Goal: Information Seeking & Learning: Find specific fact

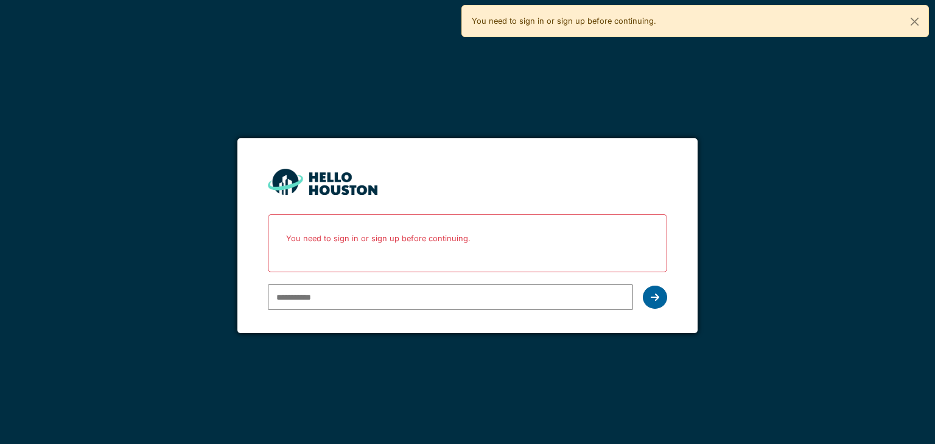
type input "**********"
click at [653, 298] on icon at bounding box center [655, 297] width 9 height 10
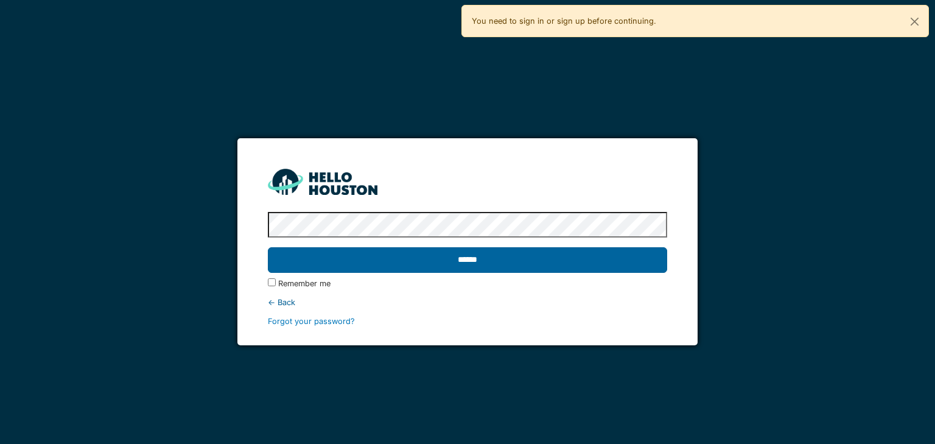
click at [511, 266] on input "******" at bounding box center [467, 260] width 399 height 26
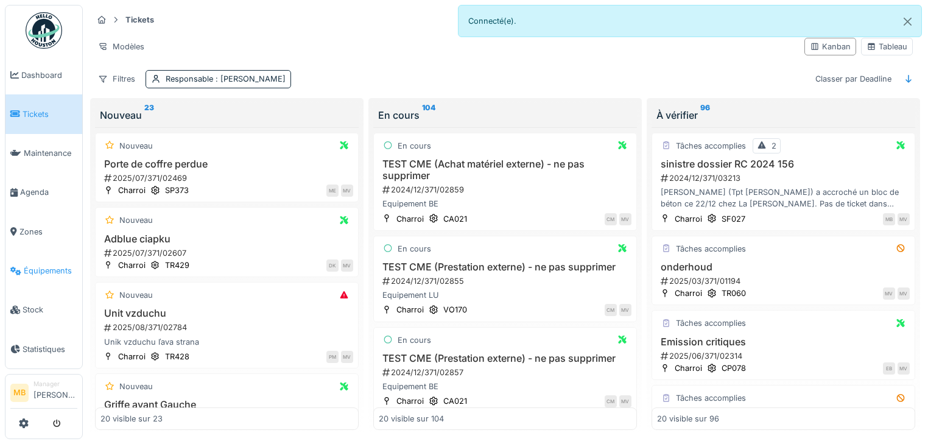
click at [41, 265] on span "Équipements" at bounding box center [51, 271] width 54 height 12
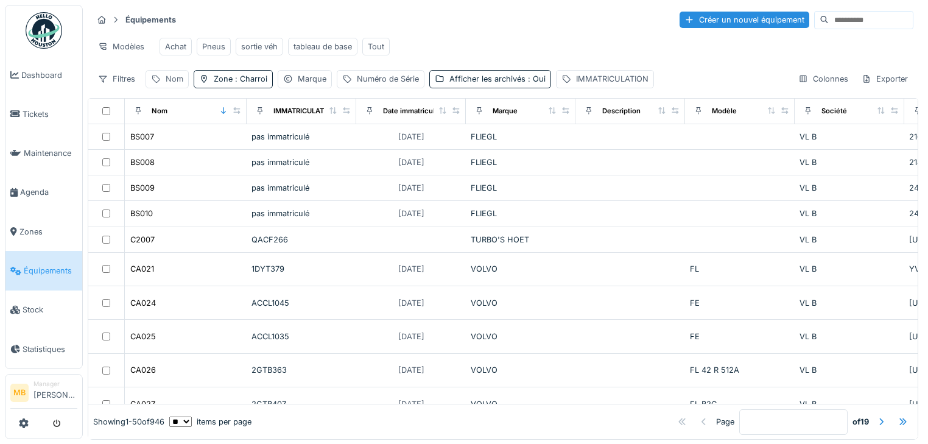
click at [163, 85] on div "Nom" at bounding box center [167, 79] width 43 height 18
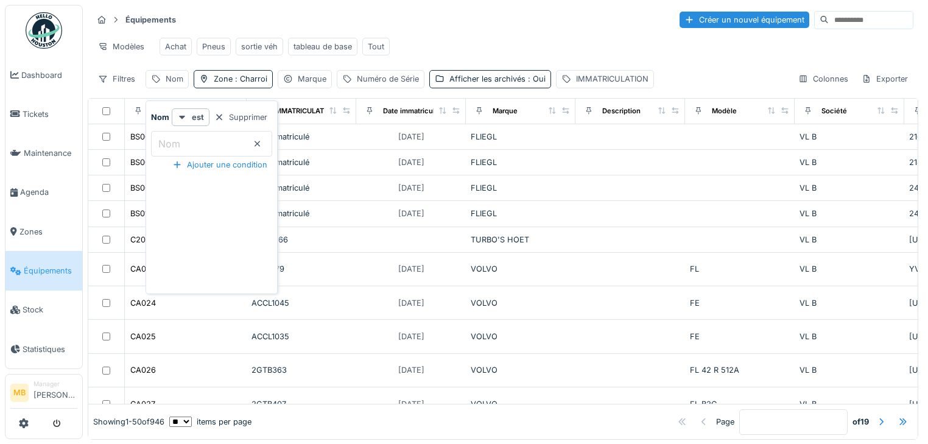
click at [188, 152] on input "Nom" at bounding box center [211, 144] width 121 height 26
type input "*****"
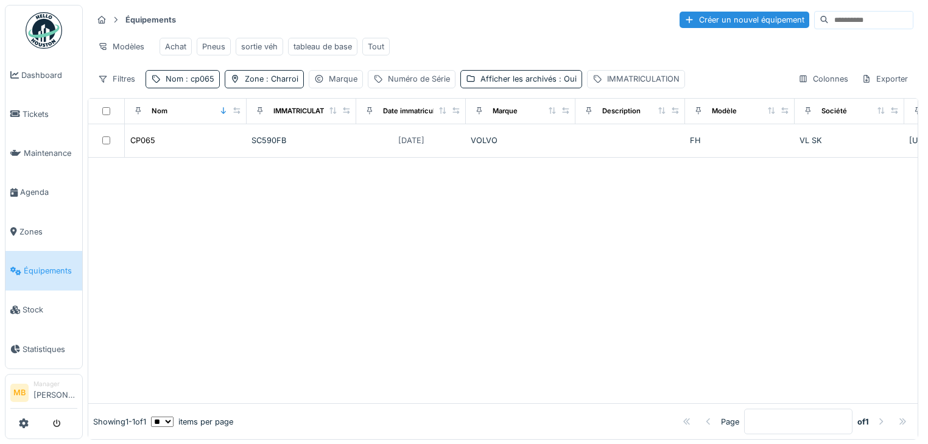
click at [465, 192] on div at bounding box center [502, 280] width 829 height 245
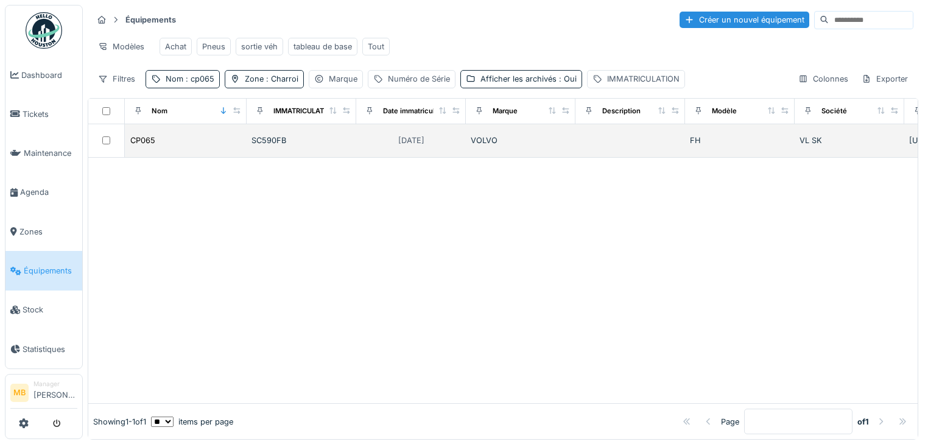
click at [100, 144] on div at bounding box center [106, 140] width 26 height 8
click at [281, 146] on div "SC590FB" at bounding box center [302, 141] width 100 height 12
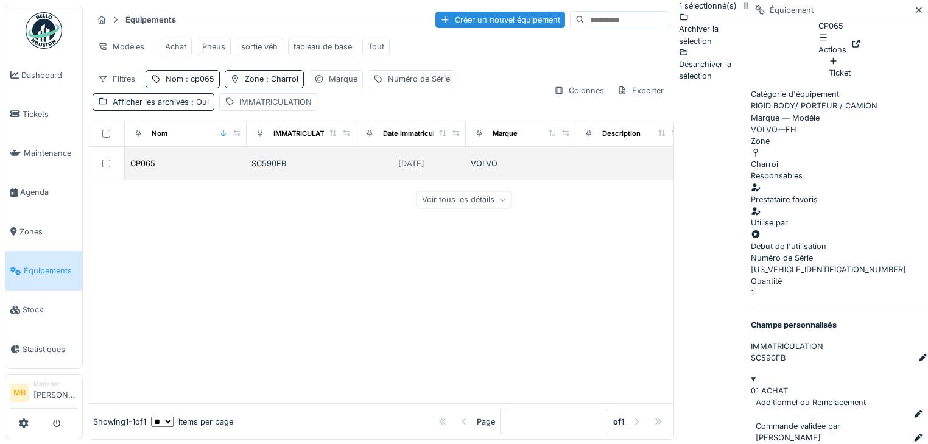
click at [261, 169] on div "SC590FB" at bounding box center [302, 164] width 100 height 12
click at [401, 171] on div "20/01/2019" at bounding box center [411, 163] width 35 height 15
click at [409, 168] on div "20/01/2019" at bounding box center [411, 164] width 26 height 12
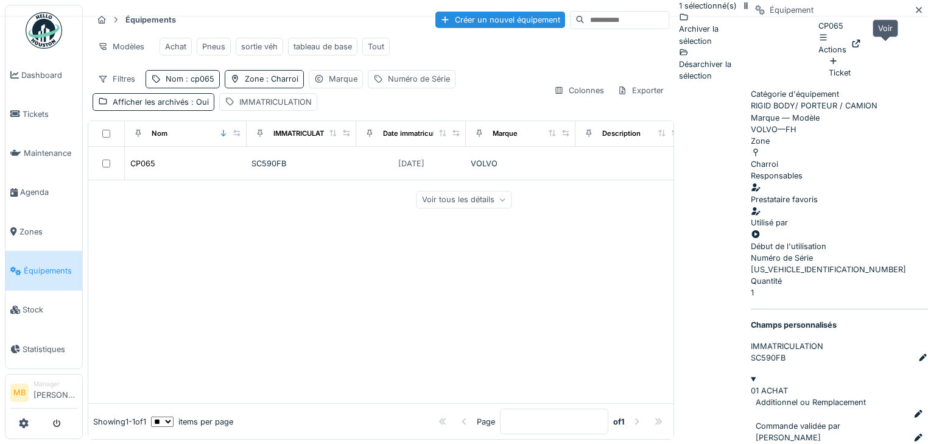
click at [861, 44] on icon at bounding box center [856, 44] width 10 height 8
drag, startPoint x: 217, startPoint y: 82, endPoint x: 210, endPoint y: 84, distance: 7.7
click at [217, 82] on div "Nom : cp065" at bounding box center [183, 79] width 74 height 18
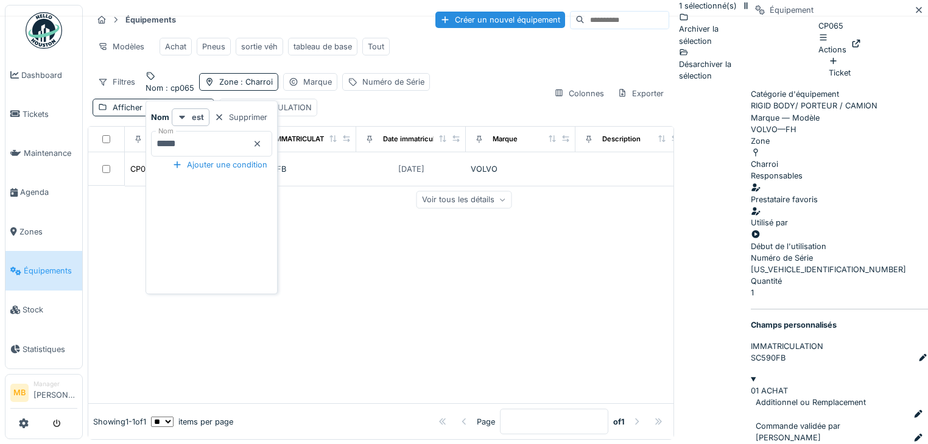
click at [194, 84] on span ": cp065" at bounding box center [178, 87] width 31 height 9
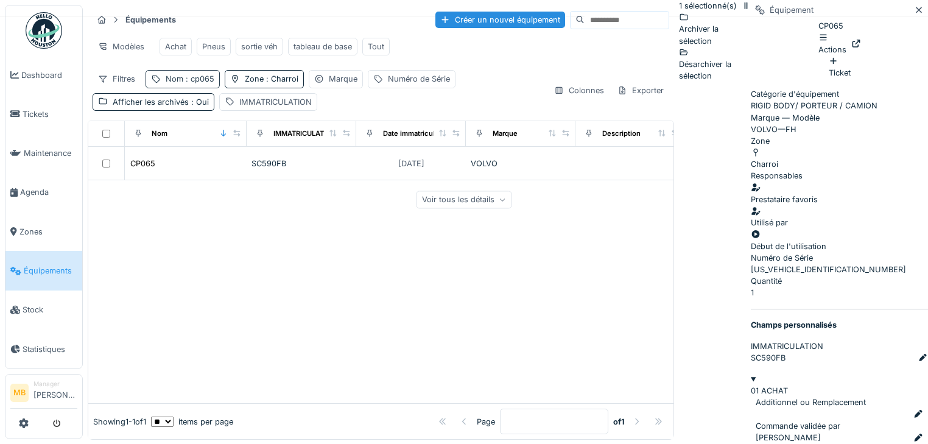
click at [202, 83] on span ": cp065" at bounding box center [198, 78] width 31 height 9
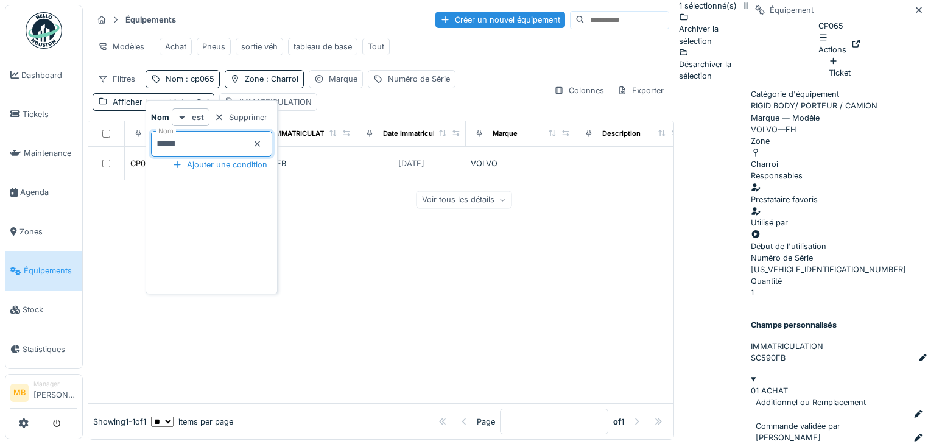
click at [190, 146] on input "*****" at bounding box center [211, 144] width 121 height 26
type input "*****"
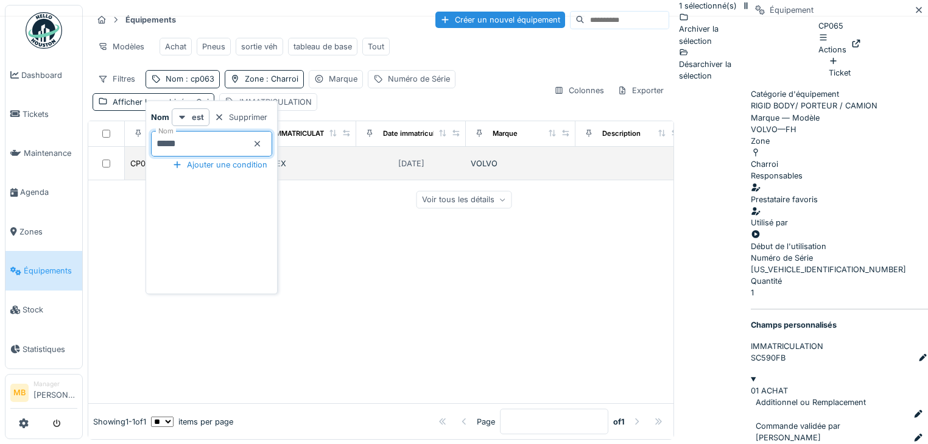
click at [382, 178] on td "17/09/2018" at bounding box center [411, 163] width 110 height 33
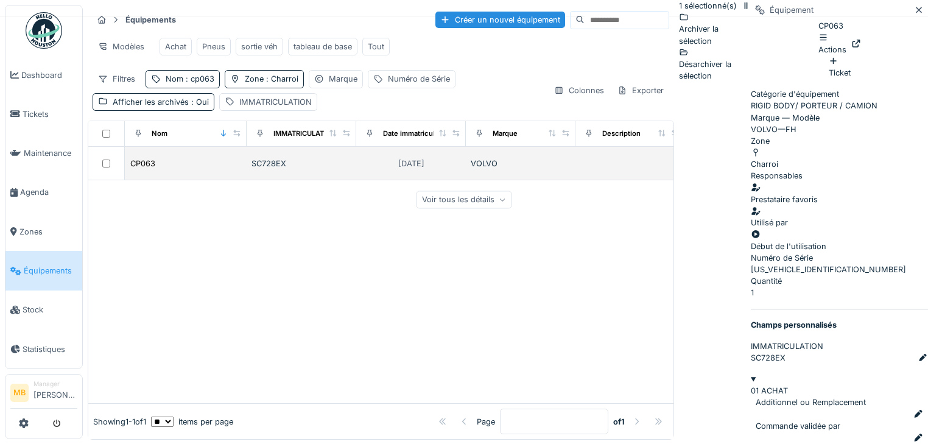
click at [345, 169] on div "SC728EX" at bounding box center [302, 164] width 100 height 12
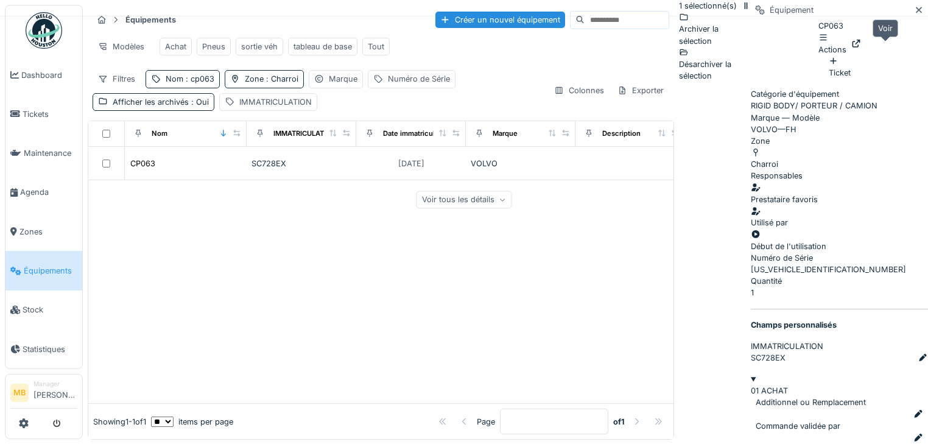
click at [860, 46] on icon at bounding box center [856, 44] width 8 height 8
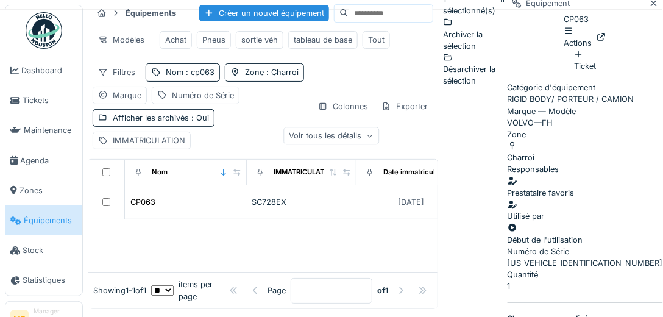
scroll to position [9, 0]
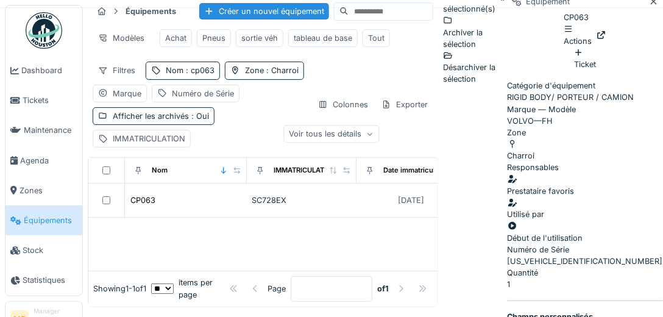
click at [602, 21] on div "CP063 Actions" at bounding box center [584, 29] width 43 height 35
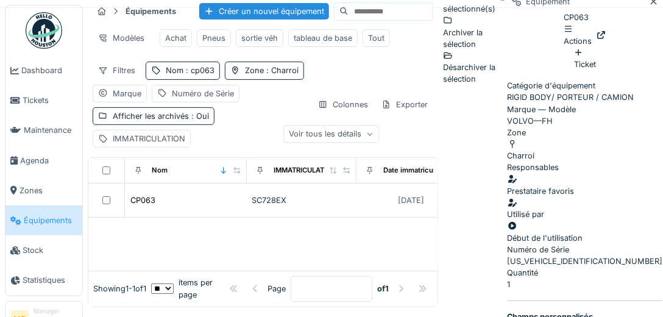
click at [279, 152] on div "Équipements Créer un nouvel équipement Modèles Achat Pneus sortie véh tableau d…" at bounding box center [263, 74] width 350 height 156
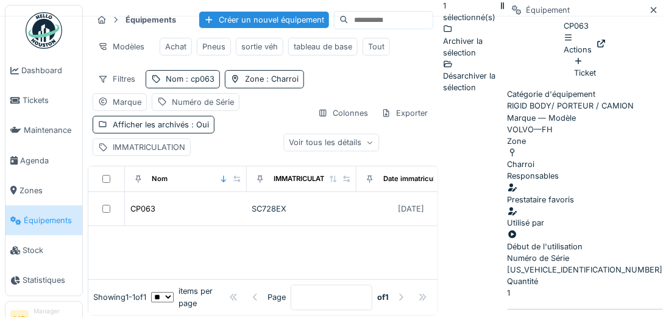
scroll to position [78, 0]
click at [649, 13] on icon at bounding box center [654, 10] width 10 height 8
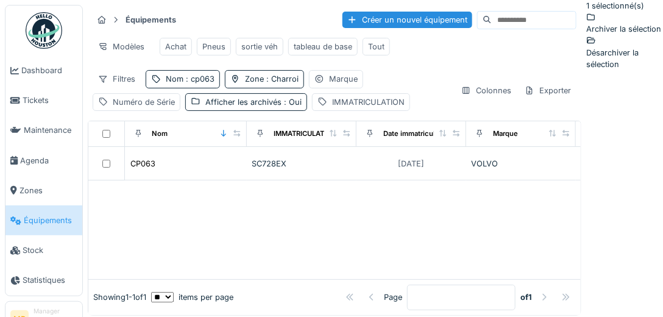
scroll to position [9, 0]
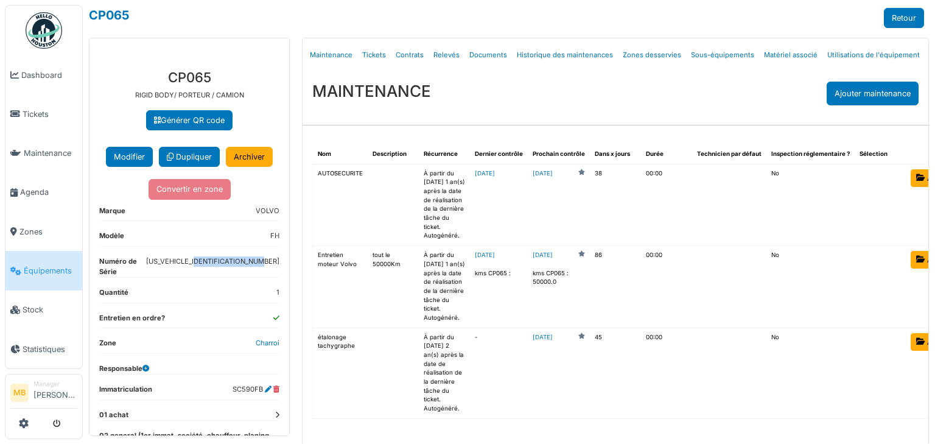
drag, startPoint x: 197, startPoint y: 273, endPoint x: 269, endPoint y: 270, distance: 71.9
click at [269, 270] on dd "YV2RTY0C5KB896154" at bounding box center [212, 264] width 133 height 16
copy dd "[US_VEHICLE_IDENTIFICATION_NUMBER]"
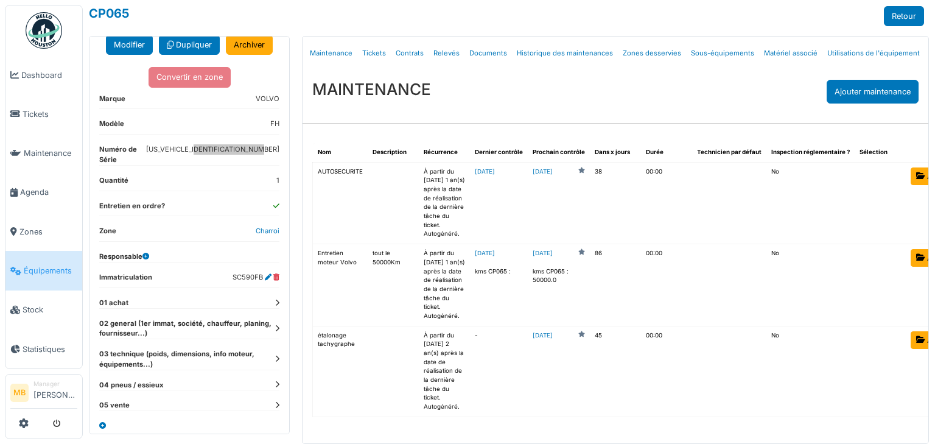
scroll to position [121, 0]
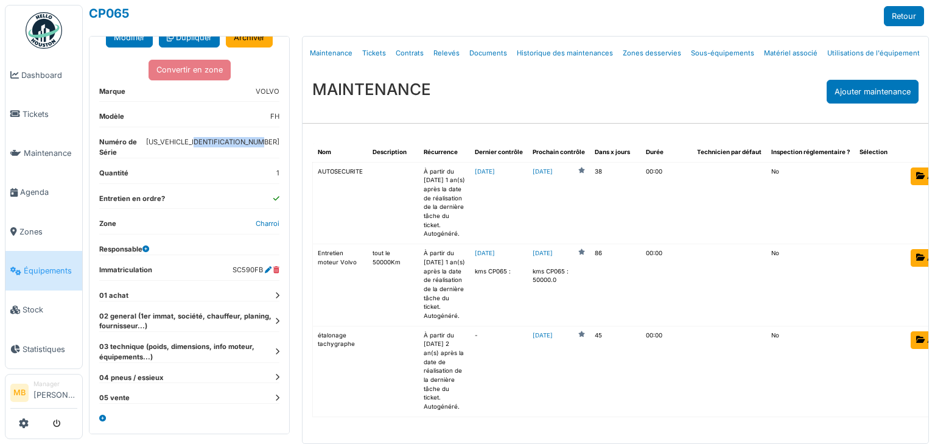
click at [275, 318] on icon at bounding box center [277, 321] width 4 height 7
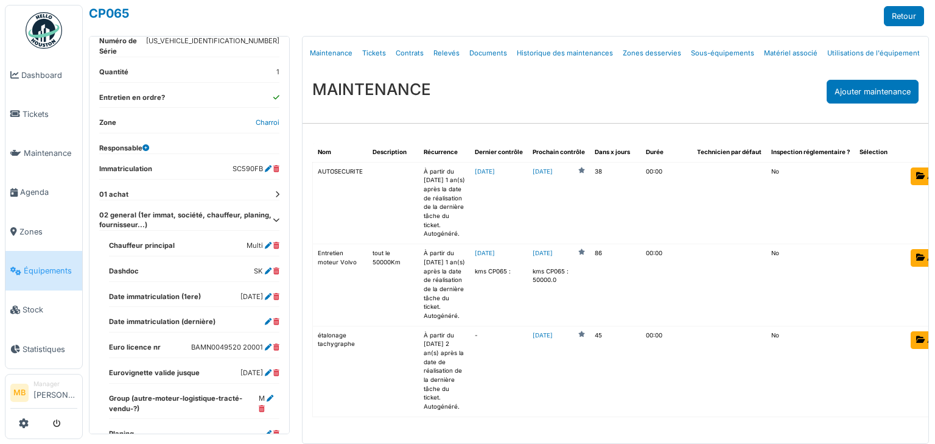
scroll to position [0, 0]
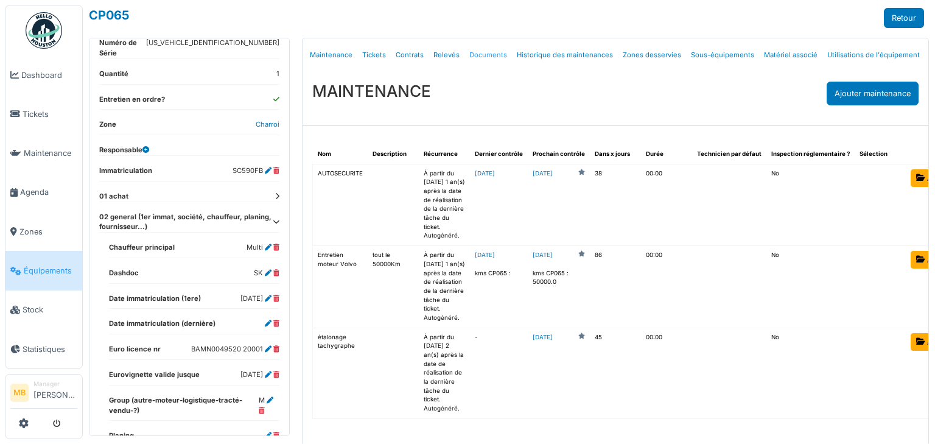
click at [474, 55] on link "Documents" at bounding box center [488, 55] width 47 height 29
select select "***"
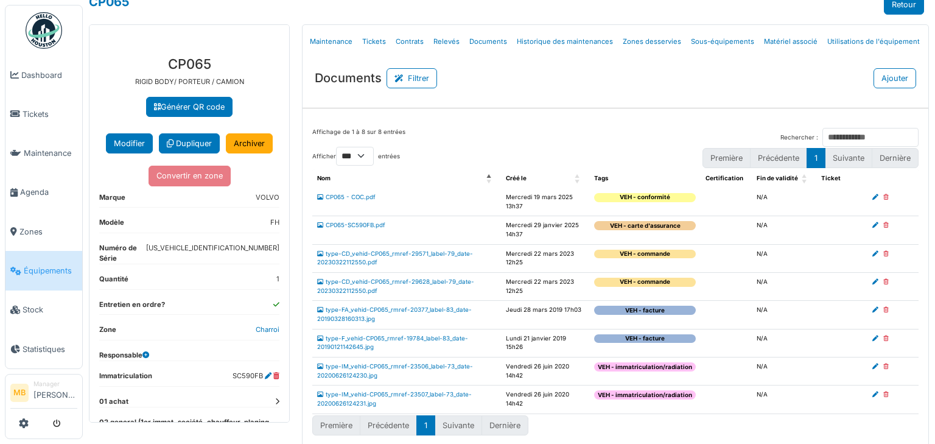
scroll to position [21, 0]
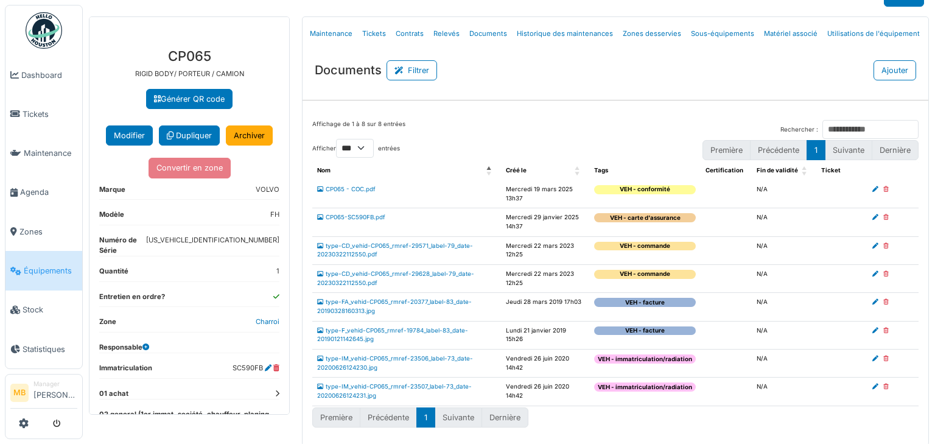
click at [375, 361] on td "type-IM_vehid-CP065_rmref-23506_label-73_date-20200626124230.jpg" at bounding box center [406, 364] width 189 height 28
click at [386, 356] on link "type-IM_vehid-CP065_rmref-23506_label-73_date-20200626124230.jpg" at bounding box center [395, 363] width 156 height 16
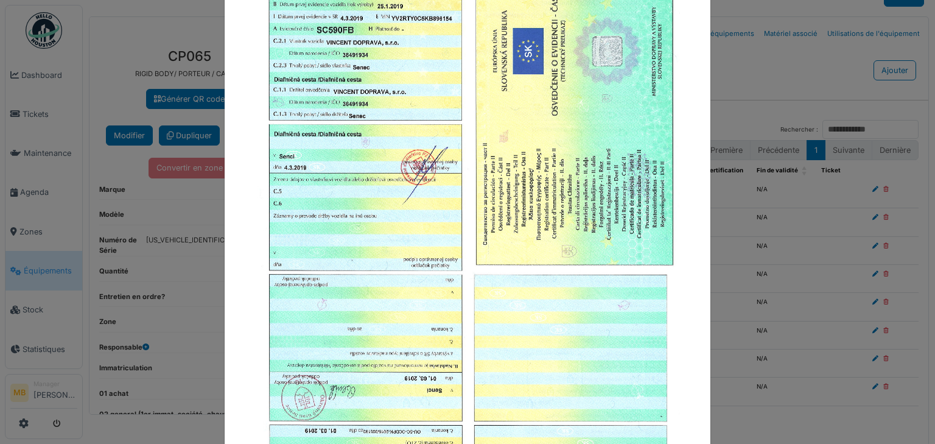
scroll to position [0, 0]
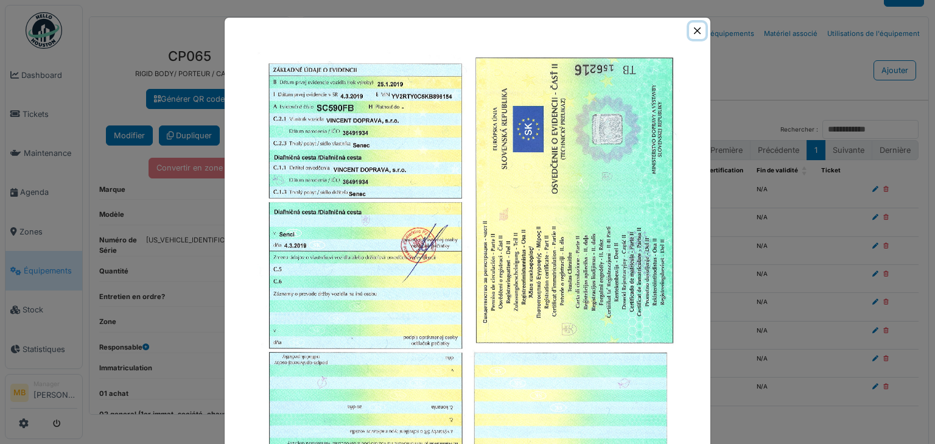
click at [695, 32] on button "Close" at bounding box center [697, 31] width 16 height 16
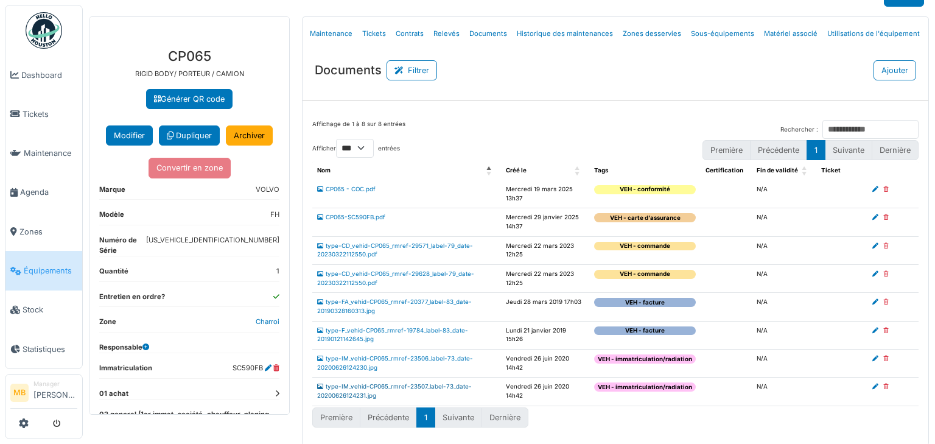
click at [382, 385] on link "type-IM_vehid-CP065_rmref-23507_label-73_date-20200626124231.jpg" at bounding box center [394, 391] width 155 height 16
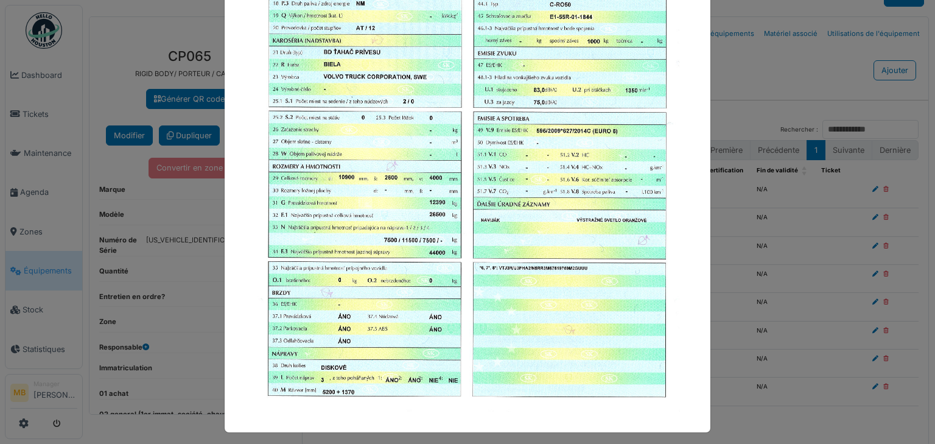
scroll to position [244, 0]
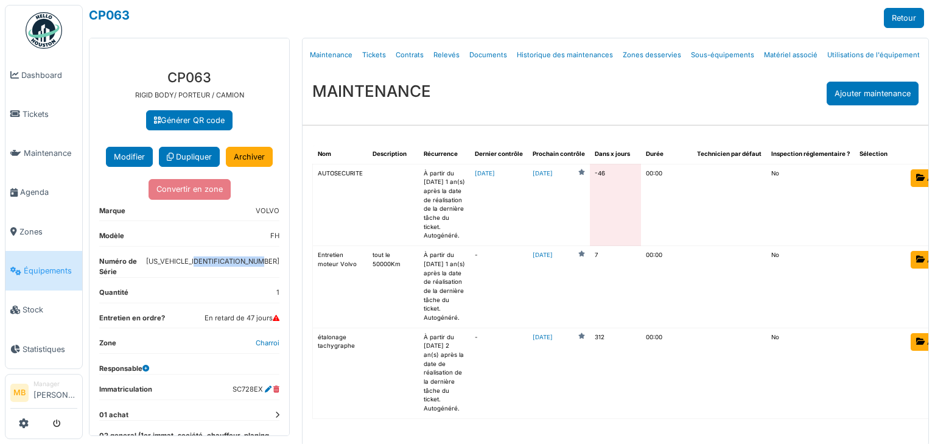
drag, startPoint x: 195, startPoint y: 271, endPoint x: 270, endPoint y: 278, distance: 75.8
click at [270, 278] on div "**********" at bounding box center [190, 306] width 200 height 493
copy dd "[US_VEHICLE_IDENTIFICATION_NUMBER]"
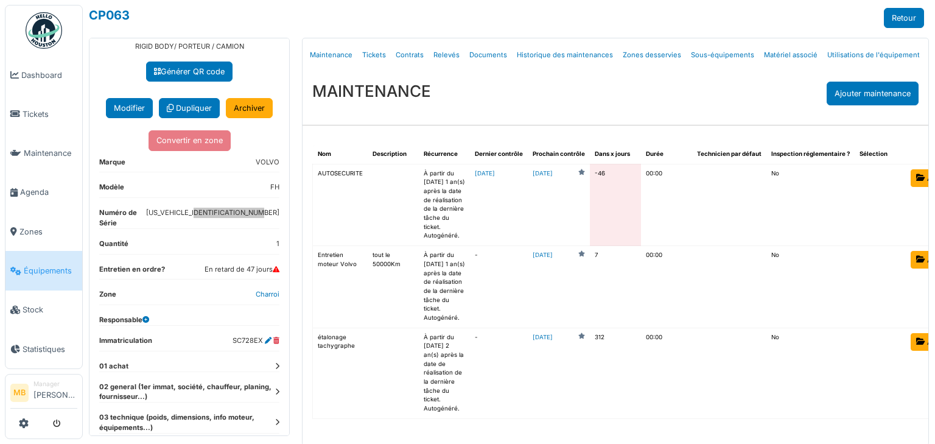
scroll to position [97, 0]
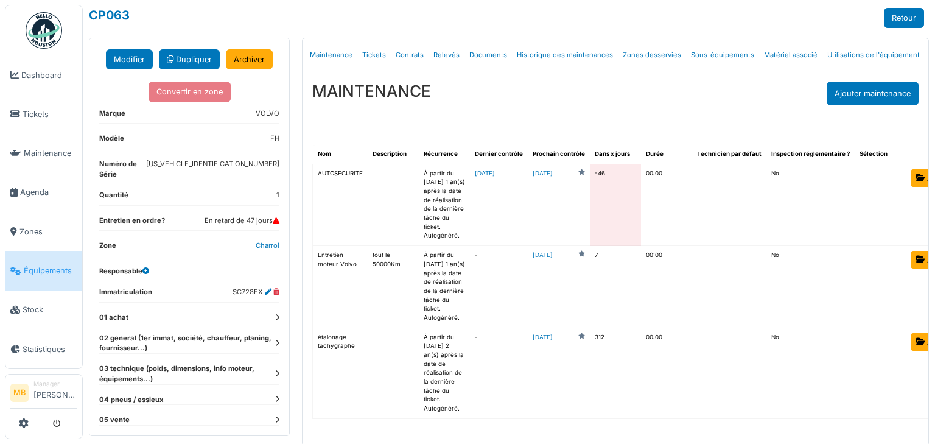
click at [275, 346] on icon at bounding box center [277, 343] width 4 height 7
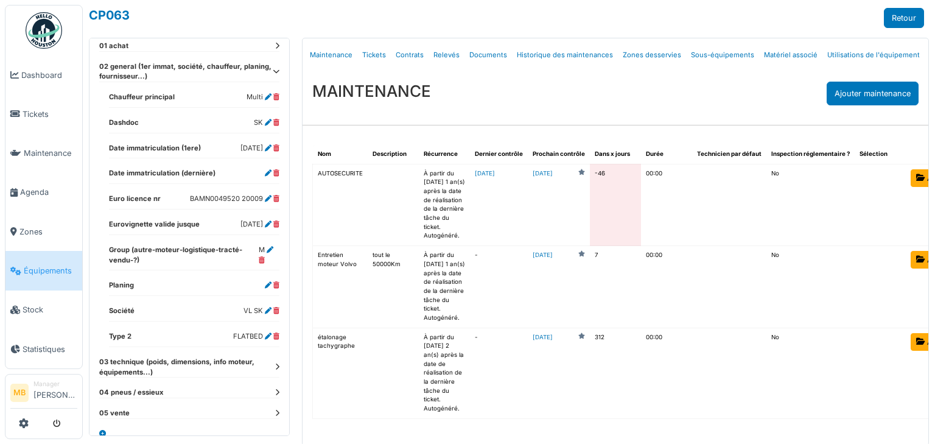
scroll to position [385, 0]
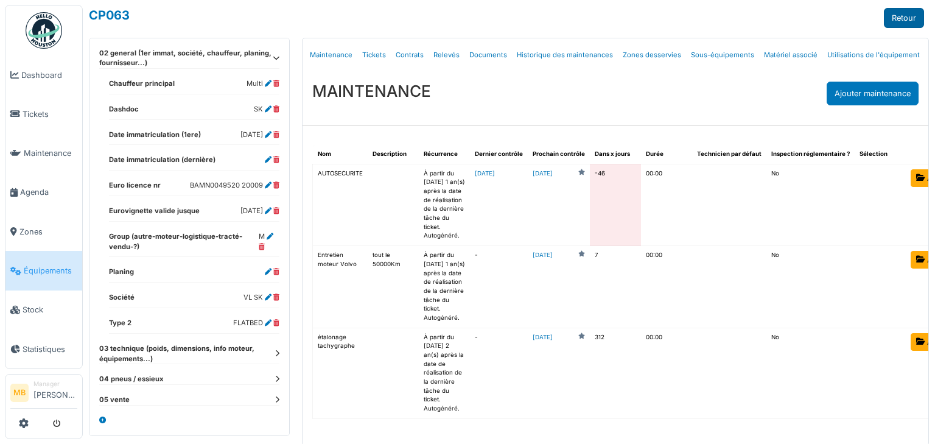
click at [900, 16] on link "Retour" at bounding box center [904, 18] width 40 height 20
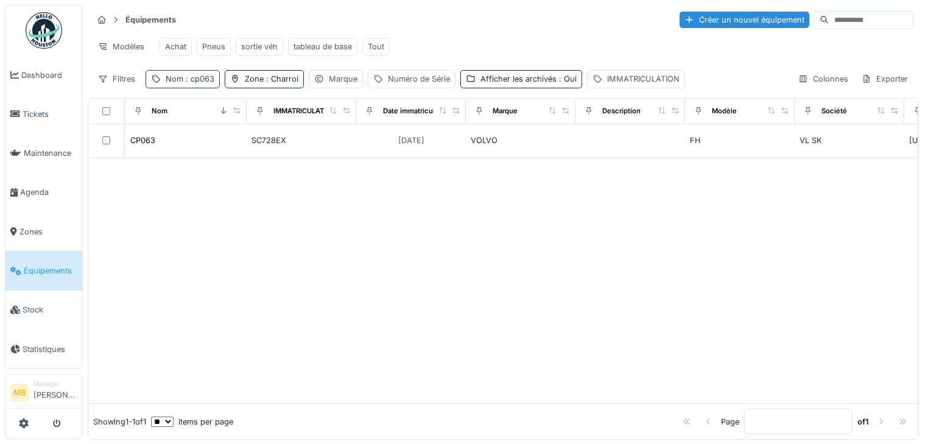
click at [209, 88] on div "Nom : cp063" at bounding box center [183, 79] width 74 height 18
click at [199, 141] on input "*****" at bounding box center [211, 144] width 121 height 26
type input "*"
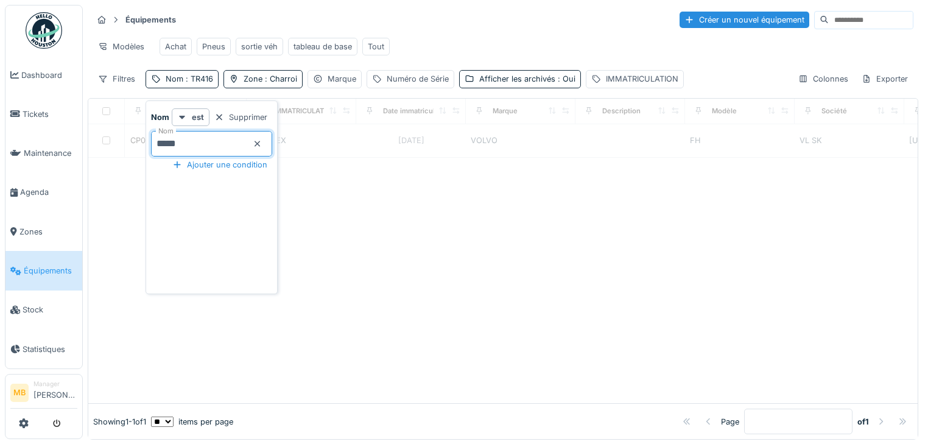
type input "*****"
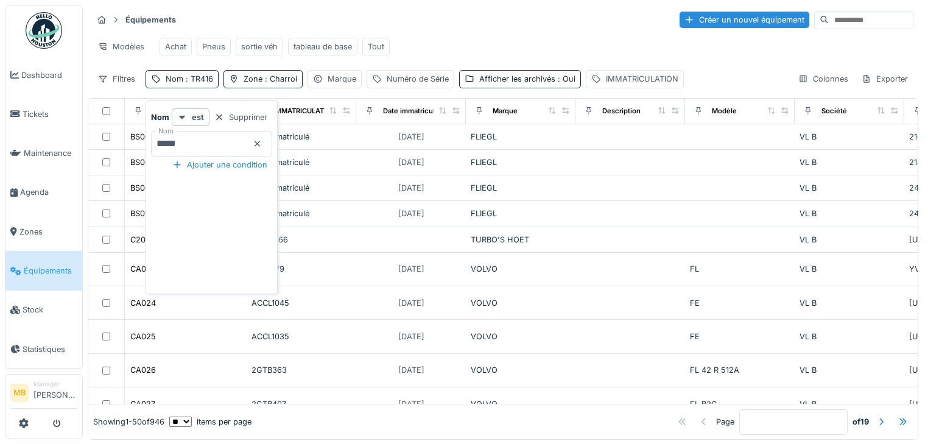
click at [211, 144] on input "*****" at bounding box center [211, 144] width 121 height 26
click at [214, 144] on input "*****" at bounding box center [211, 144] width 121 height 26
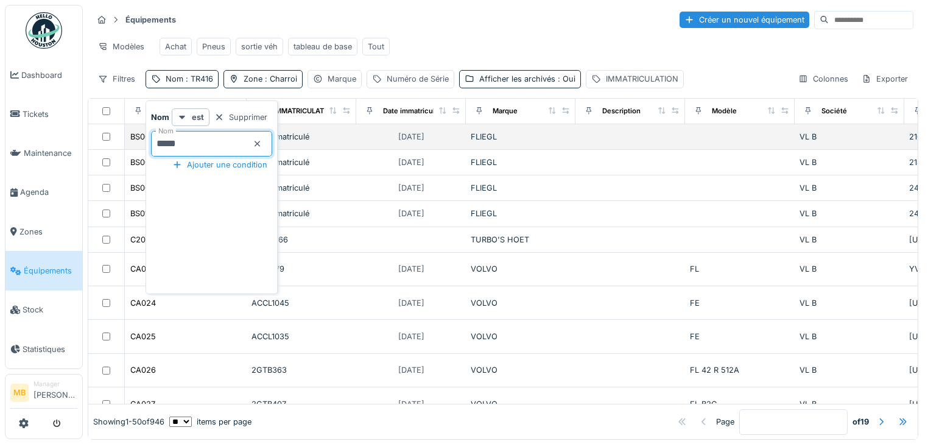
click at [345, 150] on td "pas immatriculé" at bounding box center [302, 137] width 110 height 26
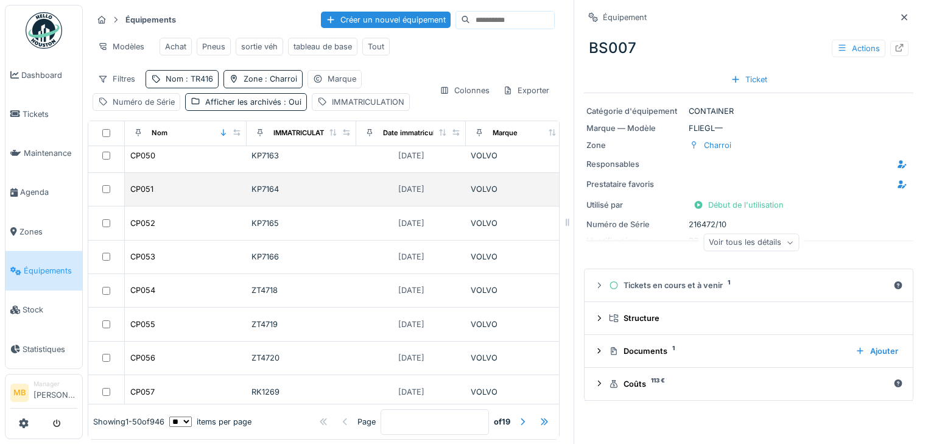
scroll to position [421, 0]
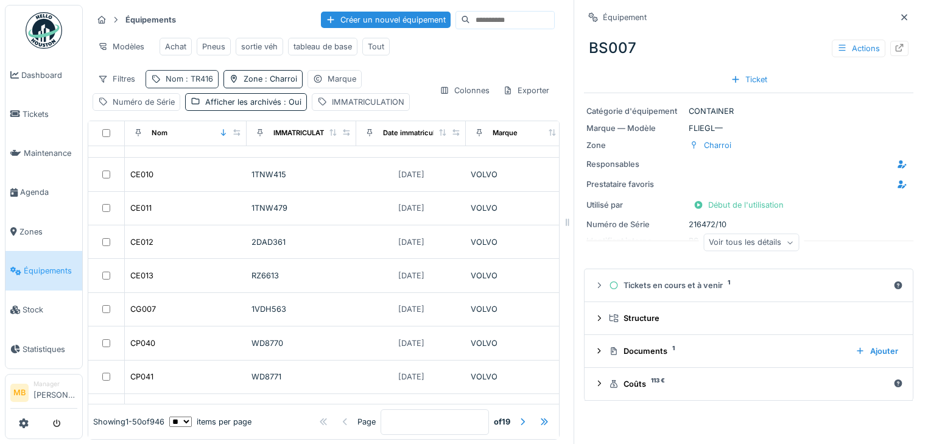
click at [200, 83] on span ": TR416" at bounding box center [198, 78] width 30 height 9
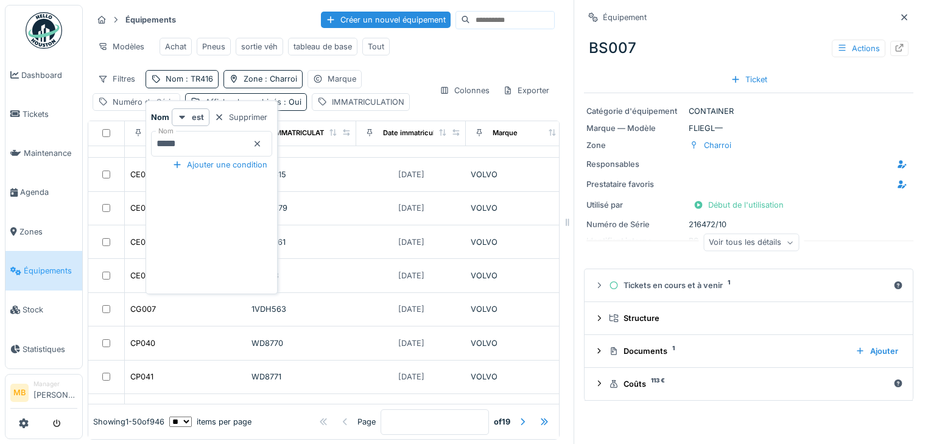
click at [189, 137] on input "*****" at bounding box center [211, 144] width 121 height 26
click at [228, 146] on input "*****" at bounding box center [211, 144] width 121 height 26
click at [133, 124] on td "CE007" at bounding box center [186, 107] width 122 height 33
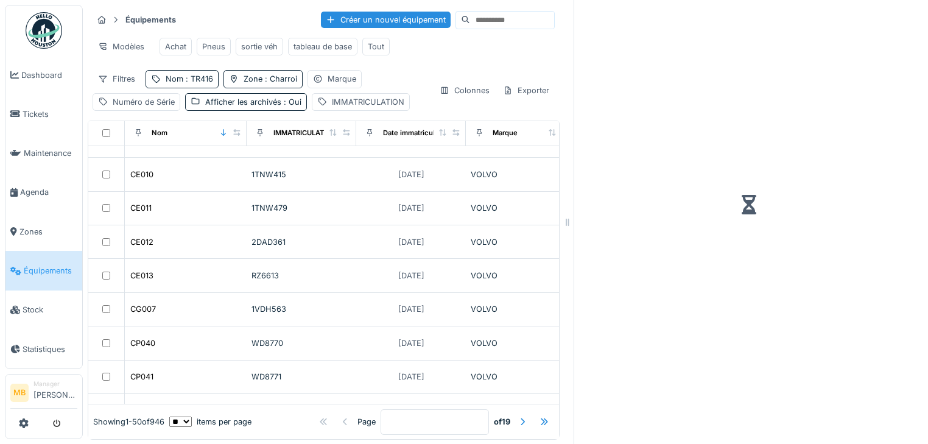
click at [711, 130] on div at bounding box center [748, 204] width 329 height 399
click at [196, 83] on span ": TR416" at bounding box center [198, 78] width 30 height 9
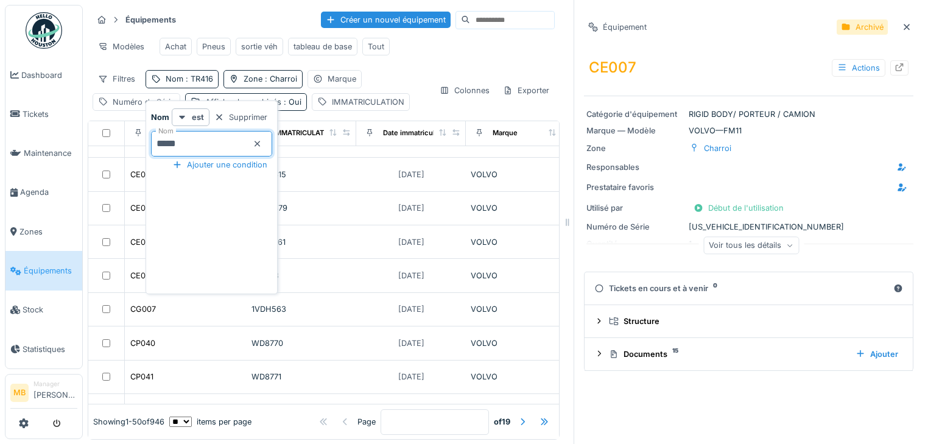
click at [202, 137] on input "*****" at bounding box center [211, 144] width 121 height 26
click at [902, 27] on icon at bounding box center [907, 27] width 10 height 8
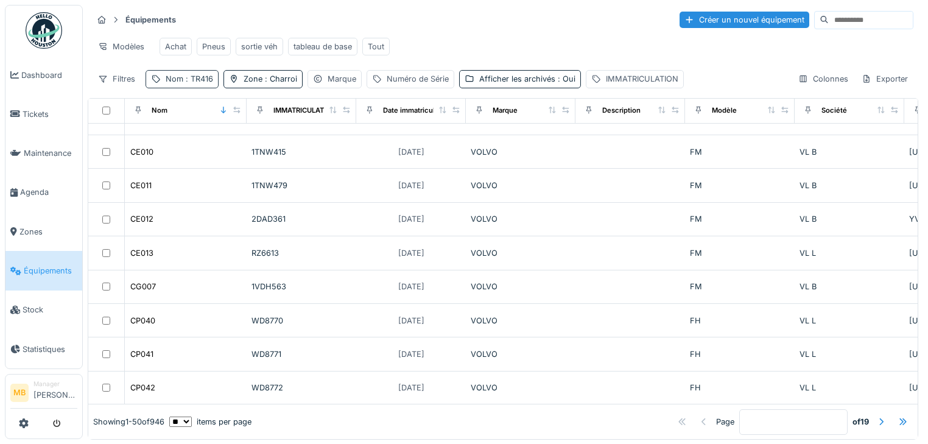
click at [185, 83] on span ": TR416" at bounding box center [198, 78] width 30 height 9
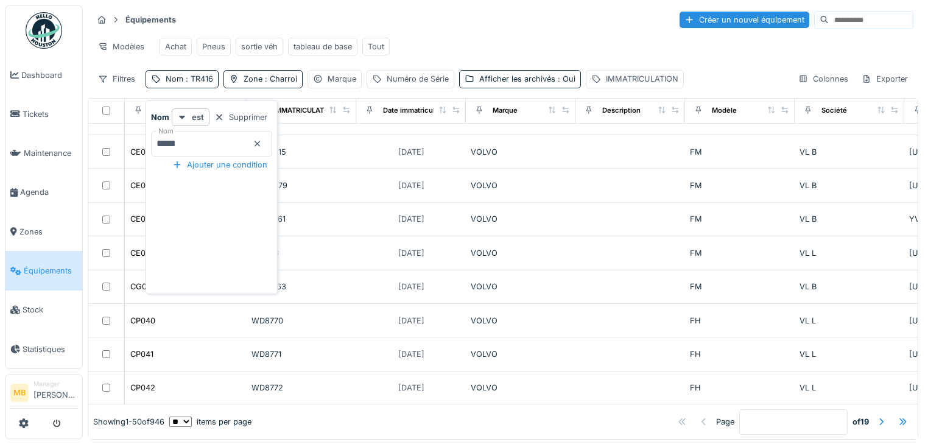
click at [194, 140] on input "*****" at bounding box center [211, 144] width 121 height 26
click at [402, 69] on div "Équipements Créer un nouvel équipement Modèles Achat Pneus sortie véh tableau d…" at bounding box center [503, 49] width 831 height 88
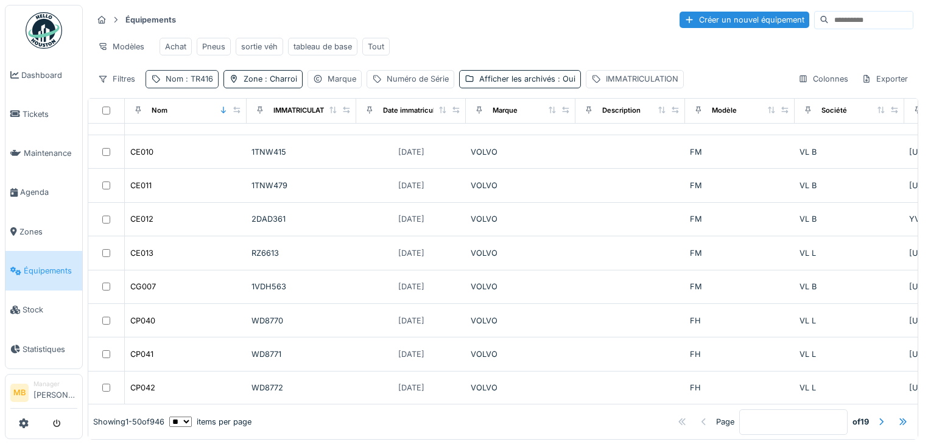
click at [205, 83] on span ": TR416" at bounding box center [198, 78] width 30 height 9
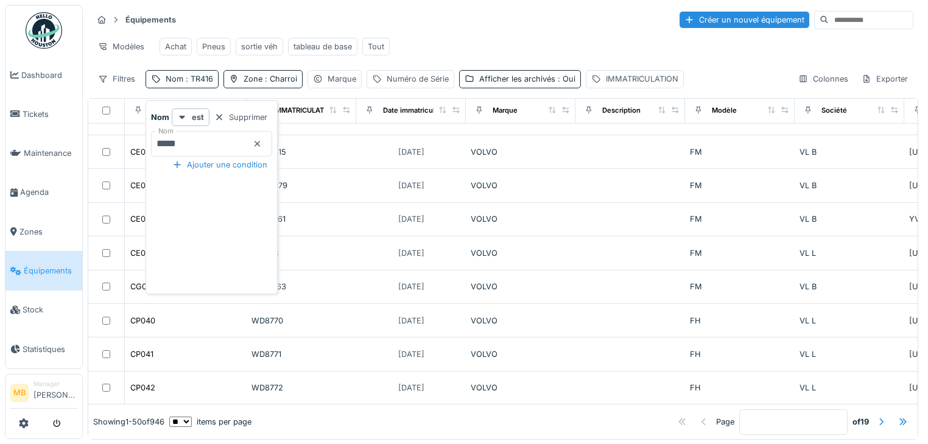
click at [262, 147] on div at bounding box center [258, 144] width 10 height 12
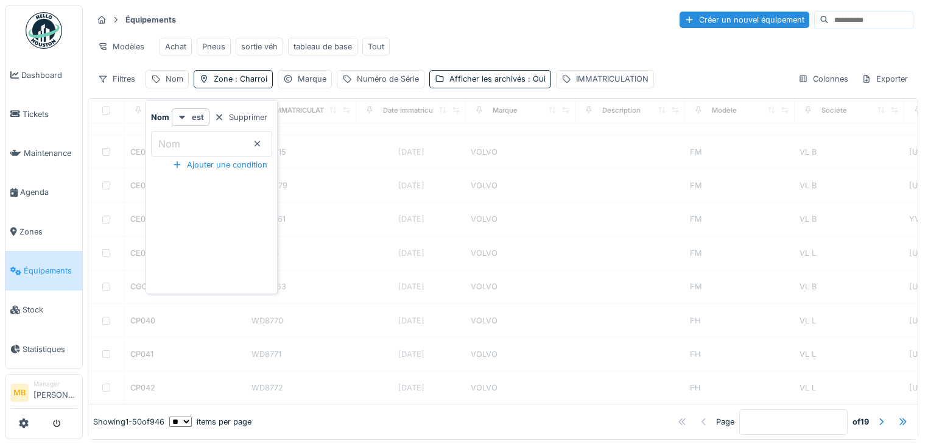
click at [473, 53] on div "Modèles Achat Pneus sortie véh tableau de base Tout" at bounding box center [503, 46] width 821 height 27
click at [162, 83] on div "Nom" at bounding box center [167, 79] width 43 height 18
click at [170, 145] on label "Nom" at bounding box center [169, 143] width 27 height 15
click at [170, 145] on input "Nom" at bounding box center [211, 144] width 121 height 26
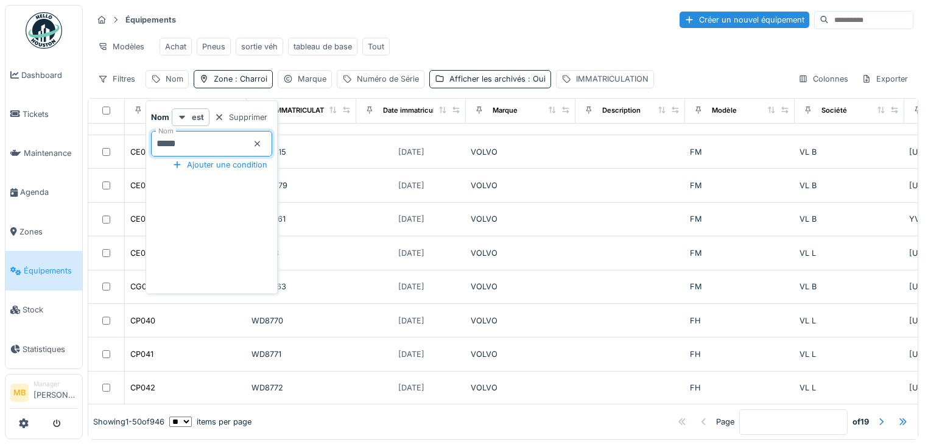
type input "*****"
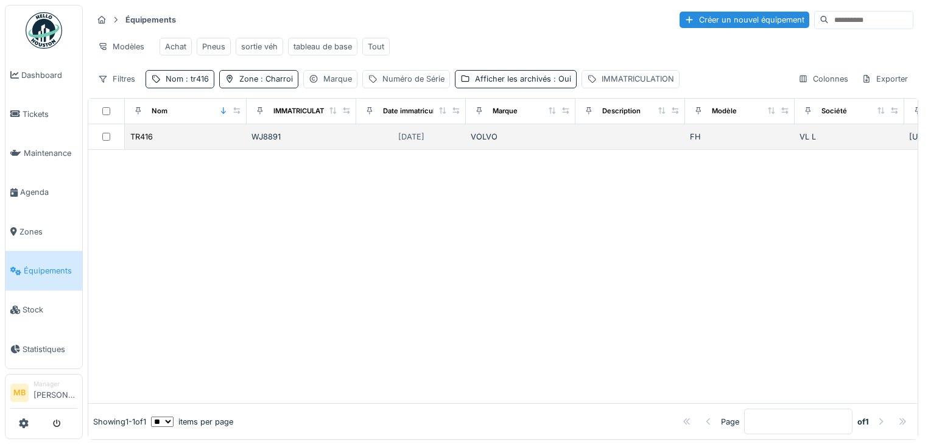
click at [107, 150] on td at bounding box center [106, 137] width 37 height 26
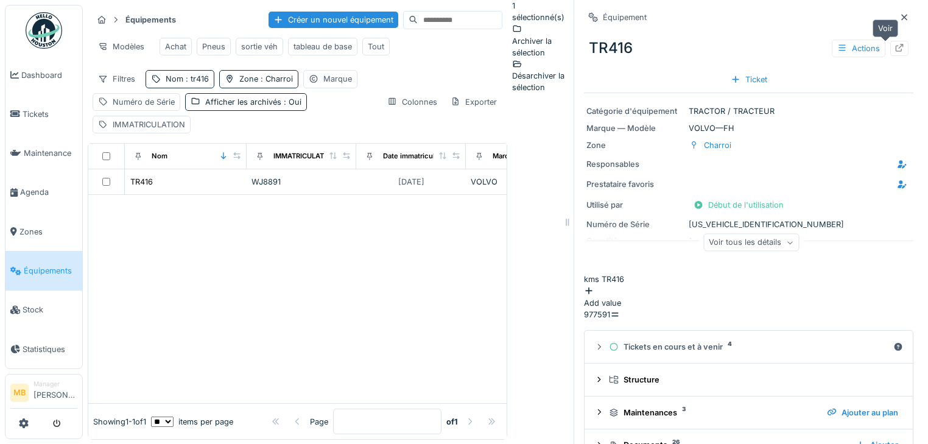
click at [890, 46] on div at bounding box center [899, 48] width 18 height 15
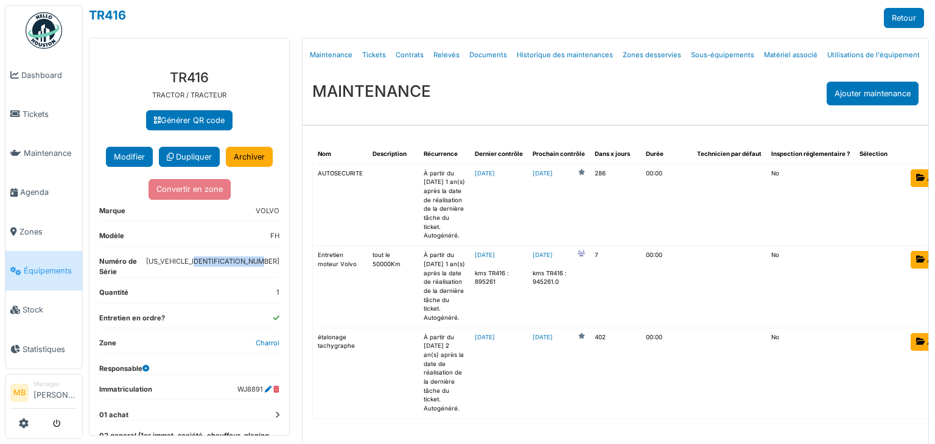
drag, startPoint x: 197, startPoint y: 271, endPoint x: 270, endPoint y: 278, distance: 73.4
click at [270, 278] on dl "Numéro de Série [US_VEHICLE_IDENTIFICATION_NUMBER]" at bounding box center [189, 266] width 180 height 21
copy dd "[US_VEHICLE_IDENTIFICATION_NUMBER]"
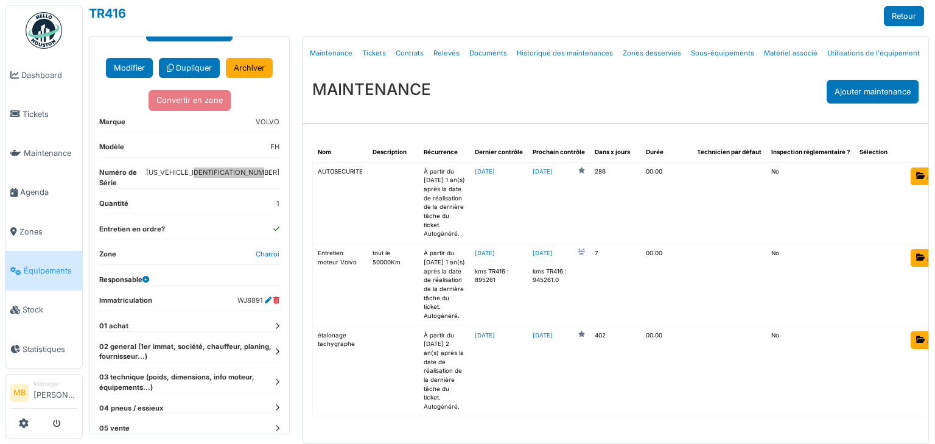
scroll to position [97, 0]
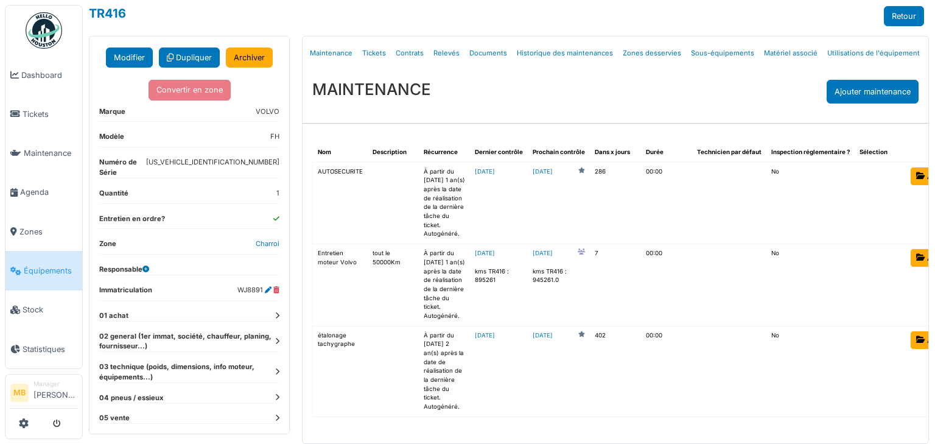
click at [275, 338] on icon at bounding box center [277, 341] width 4 height 7
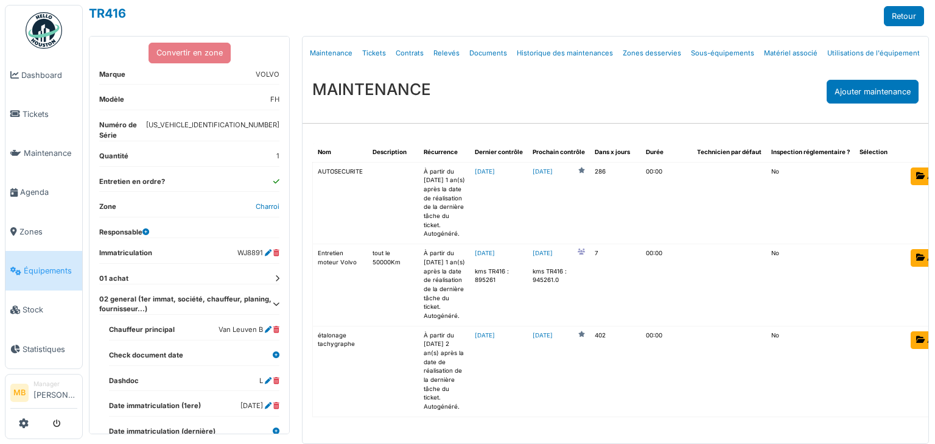
scroll to position [195, 0]
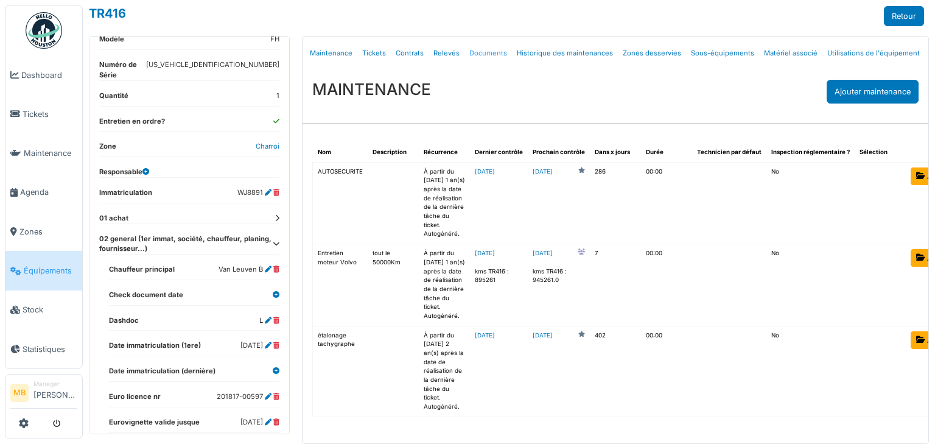
click at [474, 39] on link "Documents" at bounding box center [488, 53] width 47 height 29
select select "***"
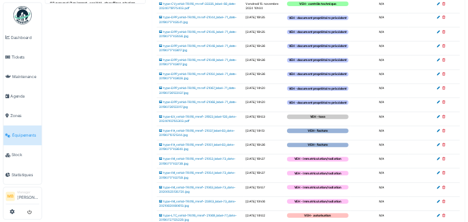
scroll to position [438, 0]
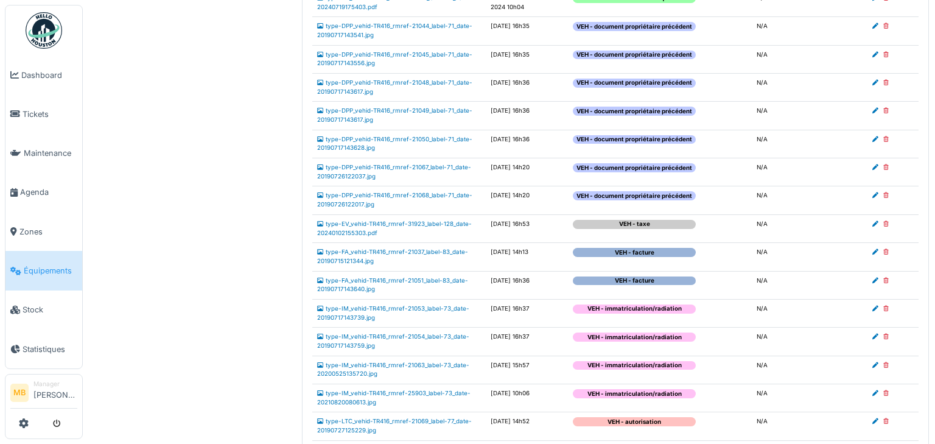
click at [390, 314] on td "type-IM_vehid-TR416_rmref-21053_label-73_date-20190717143739.jpg" at bounding box center [399, 313] width 174 height 28
click at [391, 307] on link "type-IM_vehid-TR416_rmref-21053_label-73_date-20190717143739.jpg" at bounding box center [393, 313] width 152 height 16
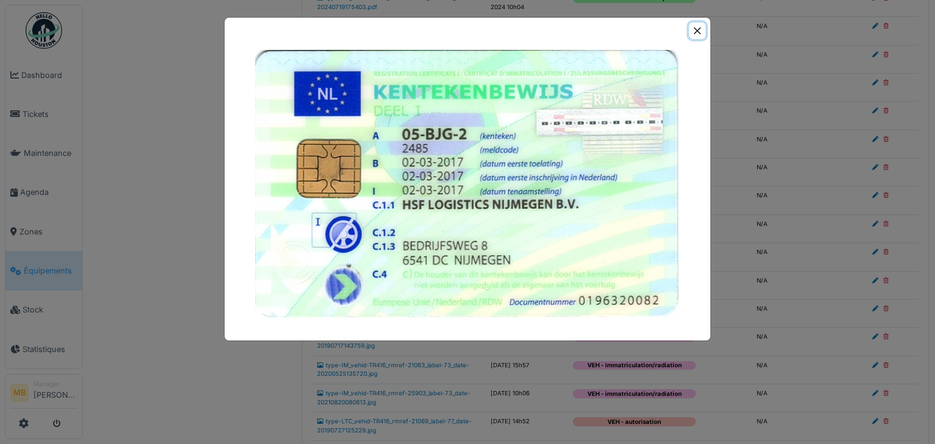
click at [698, 31] on button "Close" at bounding box center [697, 31] width 16 height 16
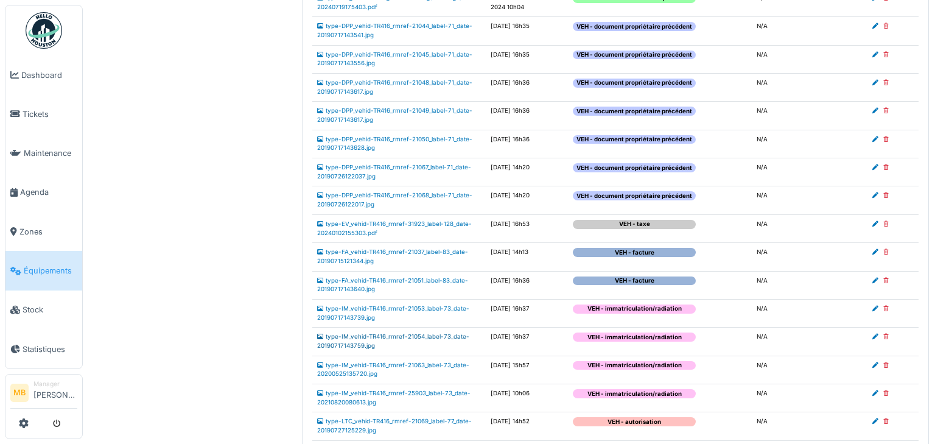
click at [357, 336] on link "type-IM_vehid-TR416_rmref-21054_label-73_date-20190717143759.jpg" at bounding box center [393, 341] width 152 height 16
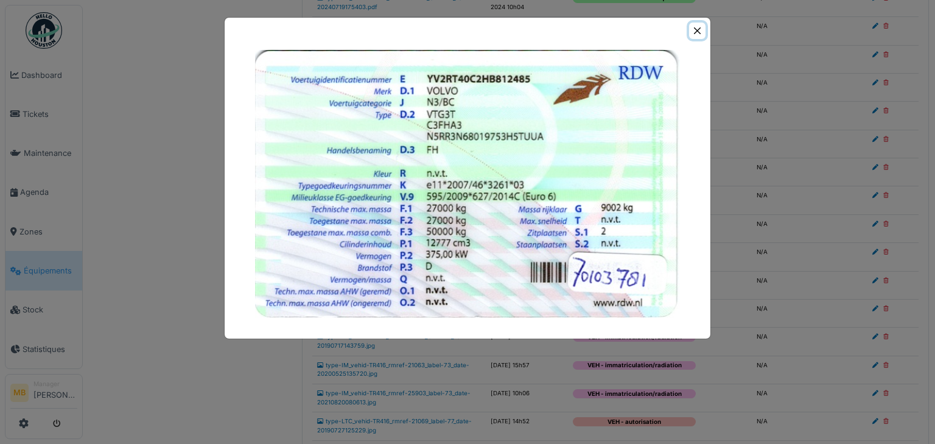
click at [698, 30] on button "Close" at bounding box center [697, 31] width 16 height 16
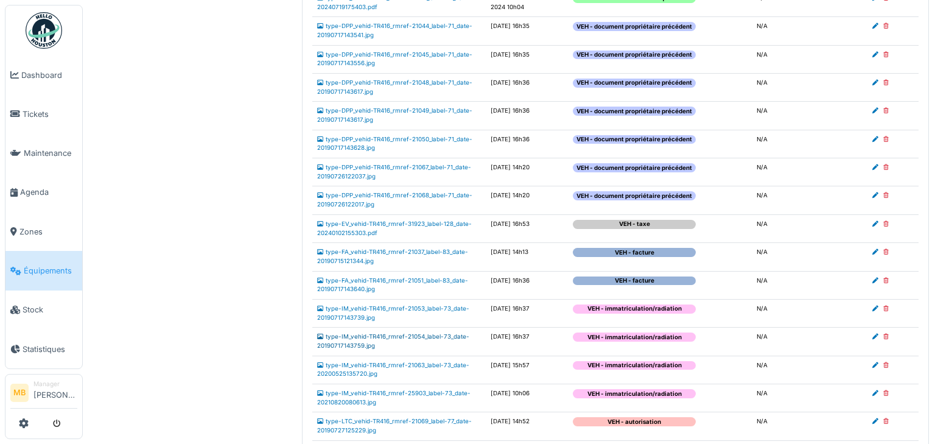
click at [418, 336] on link "type-IM_vehid-TR416_rmref-21054_label-73_date-20190717143759.jpg" at bounding box center [393, 341] width 152 height 16
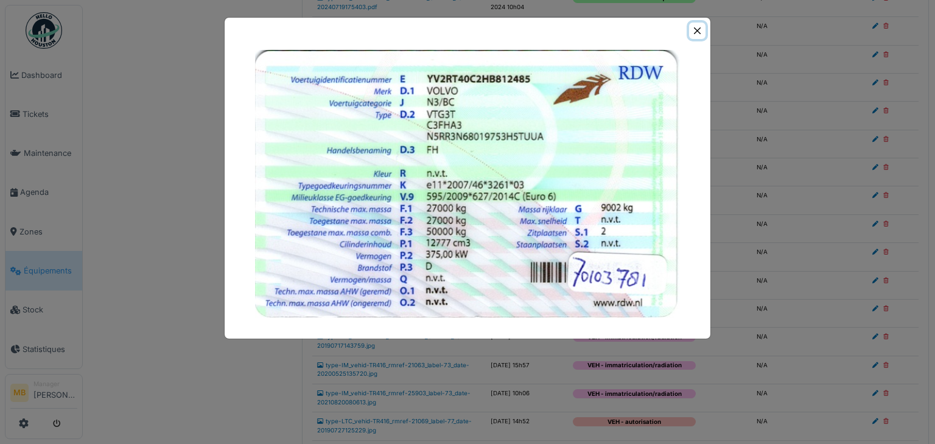
click at [700, 31] on button "Close" at bounding box center [697, 31] width 16 height 16
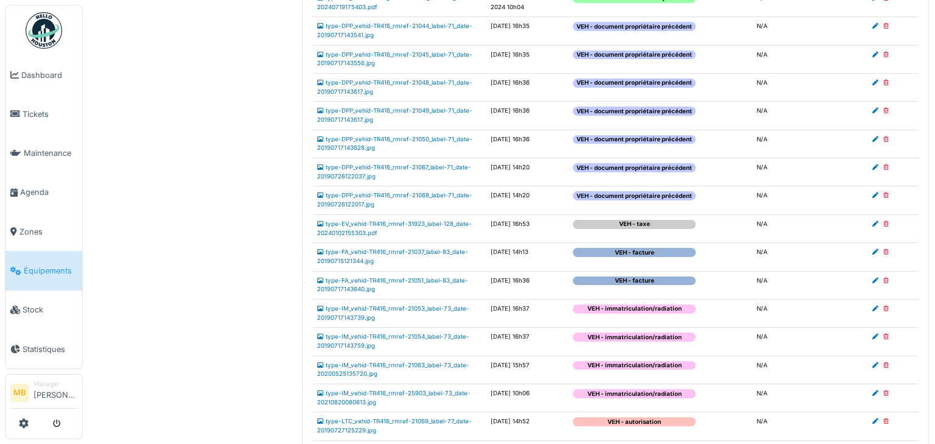
click at [347, 356] on td "type-IM_vehid-TR416_rmref-21063_label-73_date-20200525135720.jpg" at bounding box center [399, 370] width 174 height 28
click at [353, 364] on link "type-IM_vehid-TR416_rmref-21063_label-73_date-20200525135720.jpg" at bounding box center [393, 370] width 152 height 16
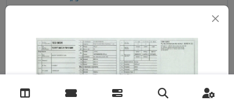
scroll to position [10, 0]
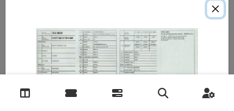
click at [213, 9] on button "Close" at bounding box center [215, 9] width 16 height 16
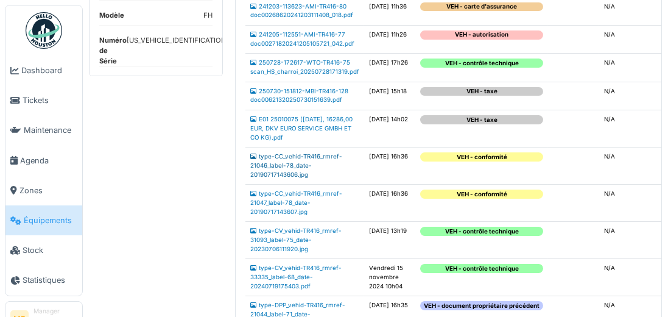
scroll to position [244, 0]
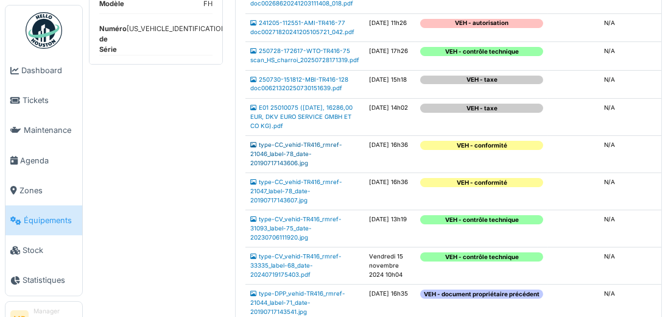
click at [272, 166] on link "type-CC_vehid-TR416_rmref-21046_label-78_date-20190717143606.jpg" at bounding box center [296, 153] width 92 height 24
click at [279, 173] on td "type-CC_vehid-TR416_rmref-21046_label-78_date-20190717143606.jpg" at bounding box center [304, 154] width 119 height 37
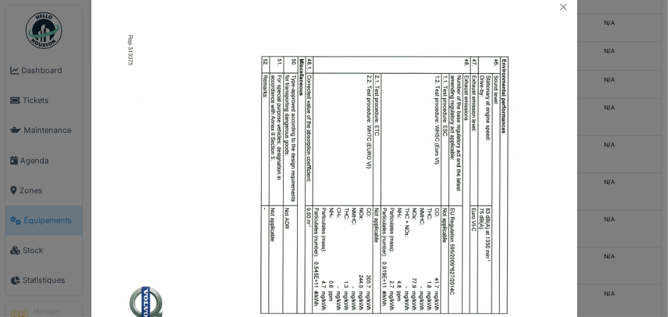
scroll to position [0, 0]
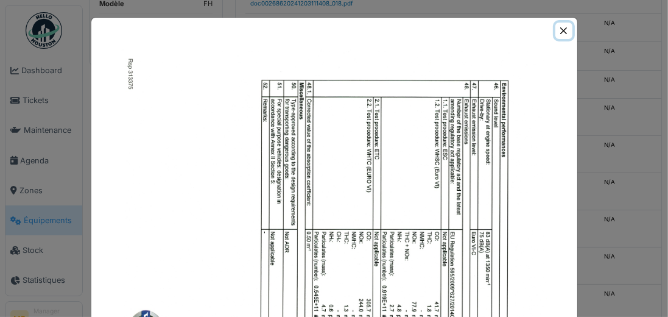
click at [563, 30] on button "Close" at bounding box center [563, 31] width 16 height 16
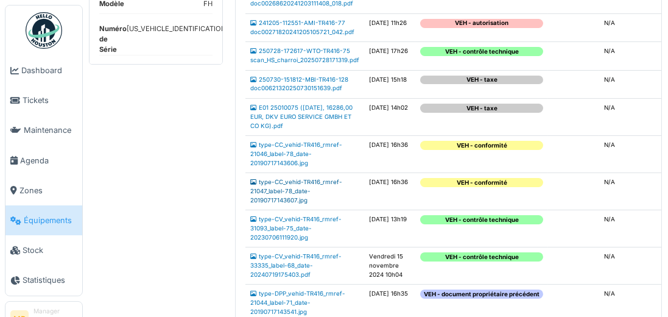
click at [270, 203] on link "type-CC_vehid-TR416_rmref-21047_label-78_date-20190717143607.jpg" at bounding box center [296, 190] width 92 height 24
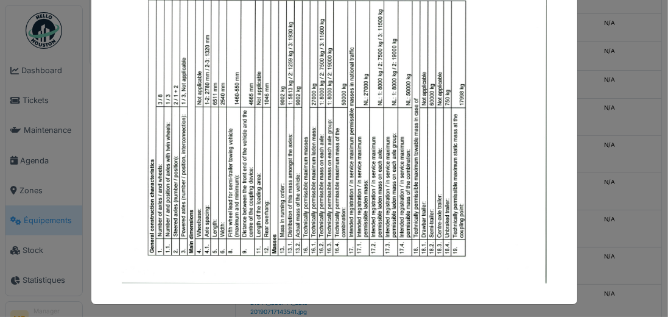
scroll to position [373, 0]
